Goal: Obtain resource: Obtain resource

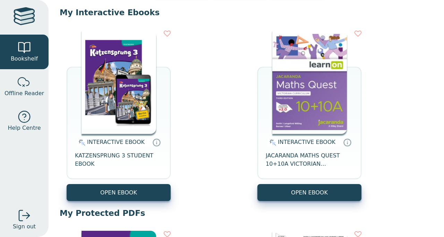
scroll to position [55, 0]
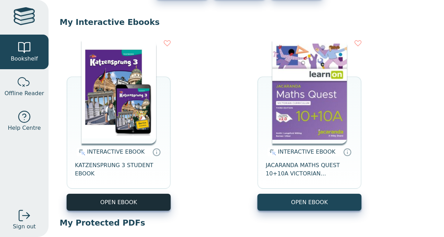
click at [128, 205] on button "OPEN EBOOK" at bounding box center [119, 202] width 104 height 17
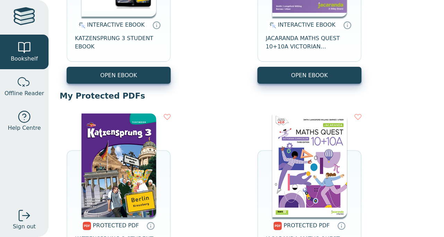
scroll to position [182, 0]
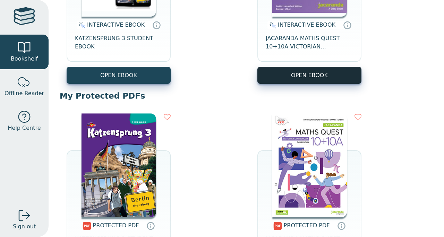
click at [315, 77] on button "OPEN EBOOK" at bounding box center [309, 75] width 104 height 17
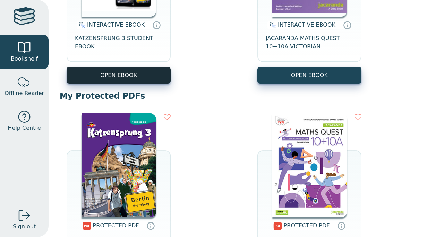
click at [147, 76] on button "OPEN EBOOK" at bounding box center [119, 75] width 104 height 17
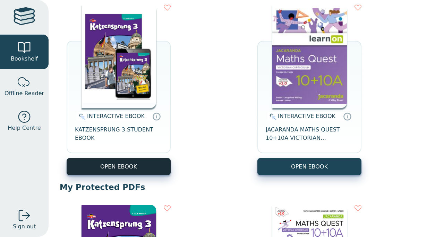
scroll to position [92, 0]
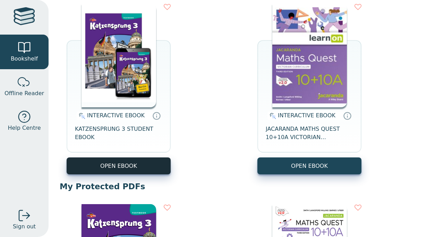
click at [116, 162] on button "OPEN EBOOK" at bounding box center [119, 166] width 104 height 17
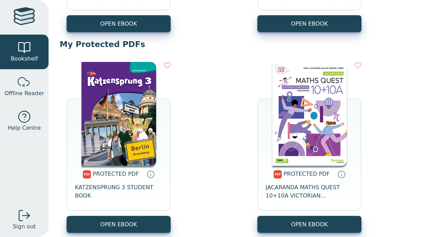
scroll to position [244, 0]
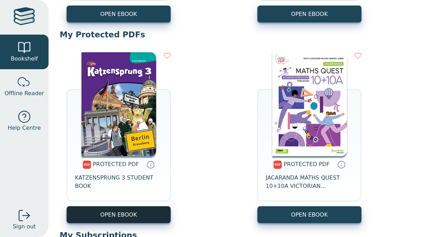
click at [107, 212] on link "OPEN EBOOK" at bounding box center [119, 215] width 104 height 17
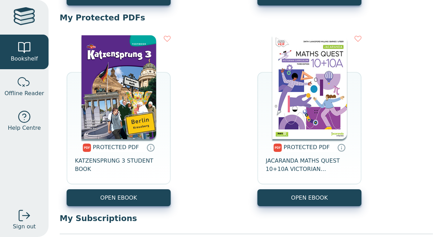
scroll to position [281, 0]
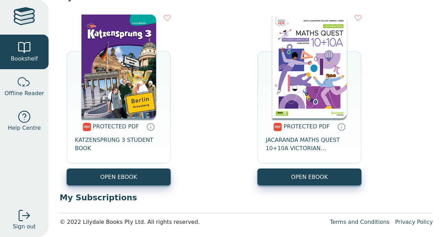
click at [84, 182] on link "OPEN EBOOK" at bounding box center [119, 177] width 104 height 17
